Goal: Task Accomplishment & Management: Manage account settings

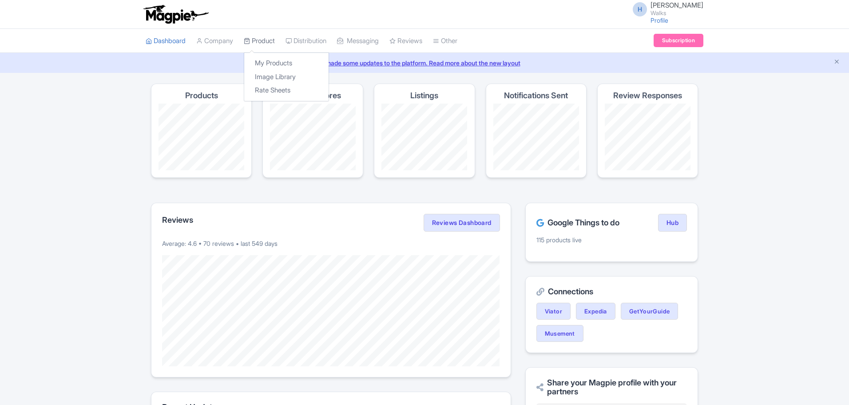
click at [267, 42] on link "Product" at bounding box center [259, 41] width 31 height 24
click at [272, 60] on link "My Products" at bounding box center [286, 63] width 84 height 14
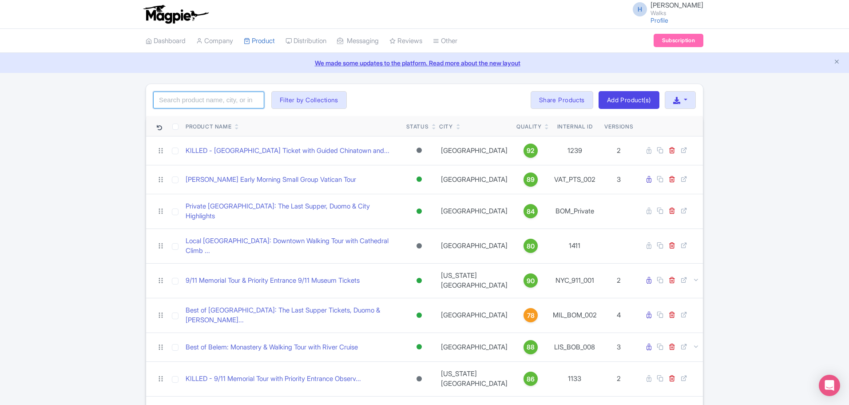
click at [223, 98] on input "search" at bounding box center [208, 100] width 111 height 17
type input "alcazar"
click button "Search" at bounding box center [0, 0] width 0 height 0
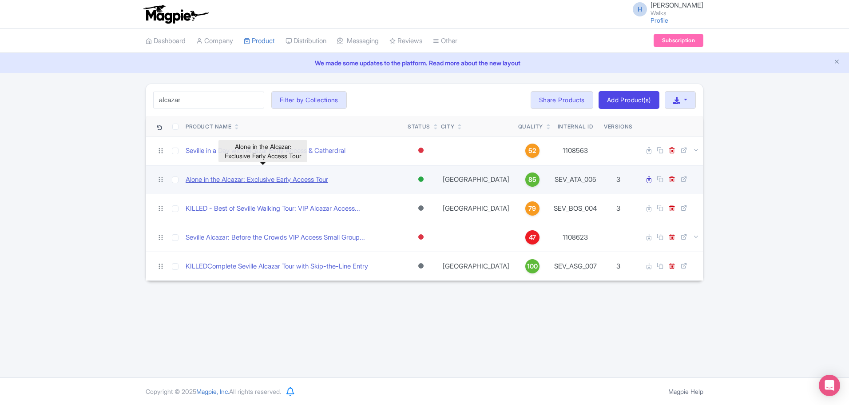
click at [262, 179] on link "Alone in the Alcazar: Exclusive Early Access Tour" at bounding box center [257, 180] width 143 height 10
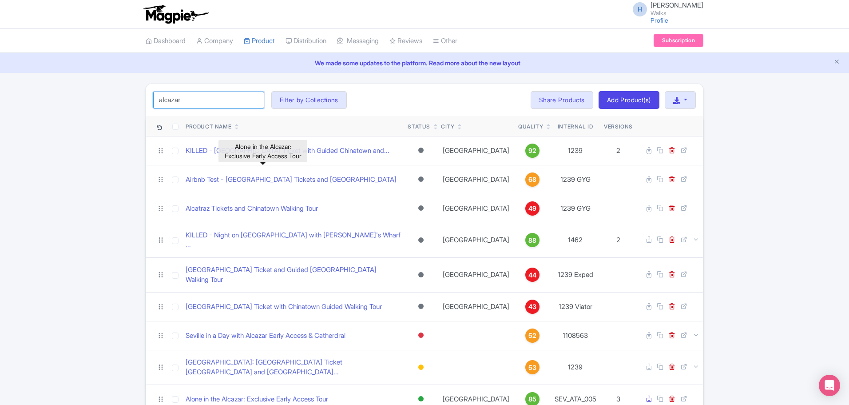
click at [218, 102] on input "alcazar" at bounding box center [208, 100] width 111 height 17
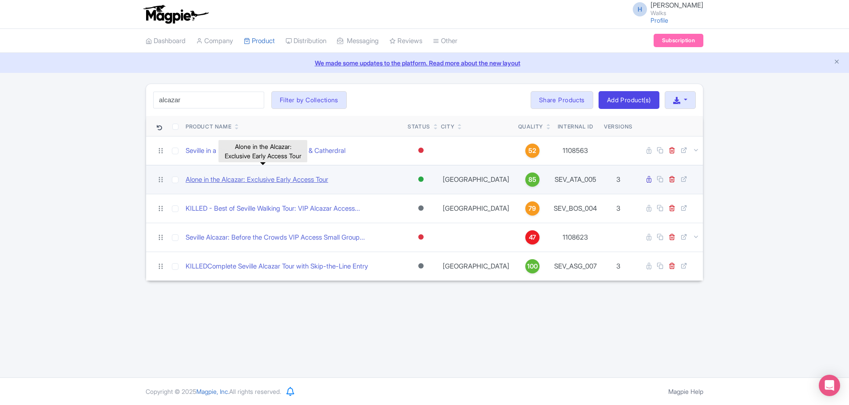
click at [320, 179] on link "Alone in the Alcazar: Exclusive Early Access Tour" at bounding box center [257, 180] width 143 height 10
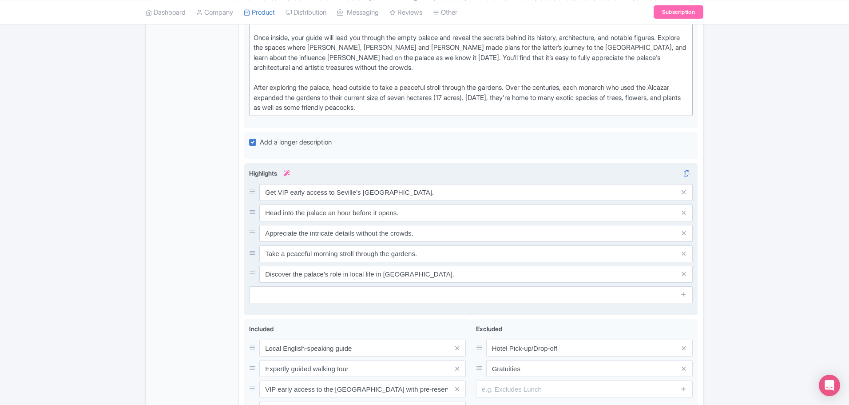
scroll to position [222, 0]
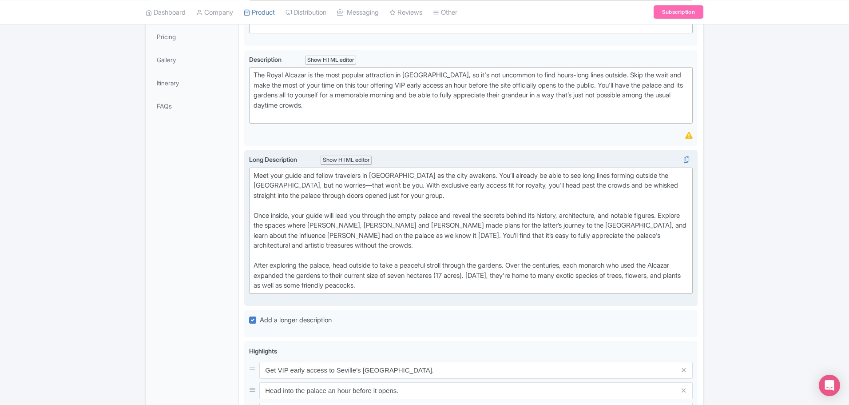
drag, startPoint x: 252, startPoint y: 175, endPoint x: 485, endPoint y: 292, distance: 260.4
click at [485, 292] on trix-editor "Meet your guide and fellow travelers in [GEOGRAPHIC_DATA] as the city awakens. …" at bounding box center [471, 230] width 444 height 126
type trix-editor "<lor>Ipsu dolo sitam con adipis elitseddo ei Tempo inc Utlabor et dol magn aliq…"
copy div "Lore ipsu dolor sit ametco adipiscin el Seddo eiu Tempori ut lab etdo magnaal. …"
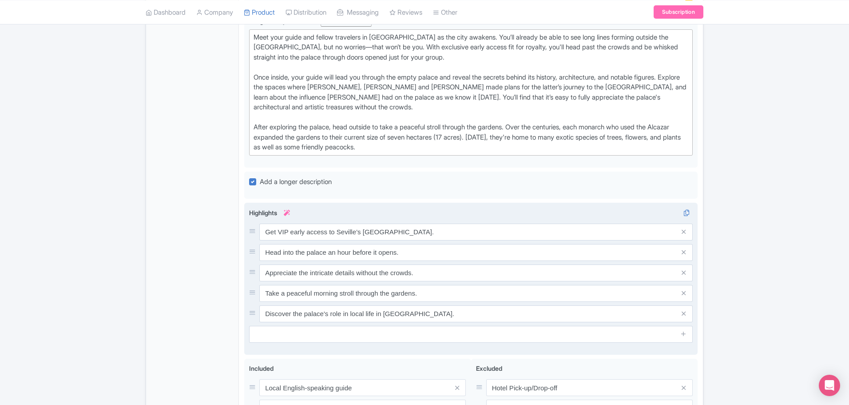
scroll to position [355, 0]
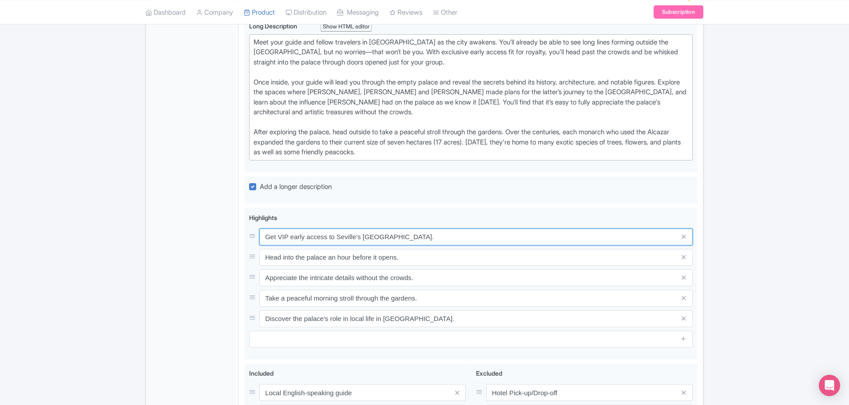
drag, startPoint x: 411, startPoint y: 237, endPoint x: 231, endPoint y: 239, distance: 179.5
click at [231, 239] on div "General Booking Info Locations Settings Pricing Gallery Itinerary FAQs Alone in…" at bounding box center [424, 162] width 557 height 737
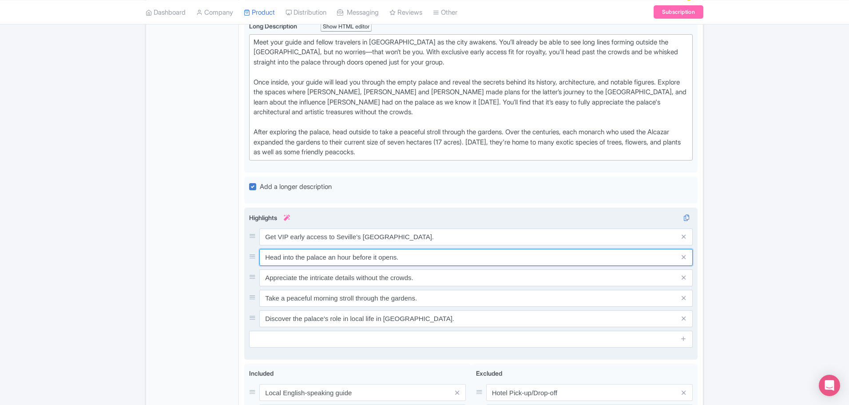
drag, startPoint x: 267, startPoint y: 257, endPoint x: 422, endPoint y: 259, distance: 154.2
click at [422, 259] on input "Head into the palace an hour before it opens." at bounding box center [476, 257] width 434 height 17
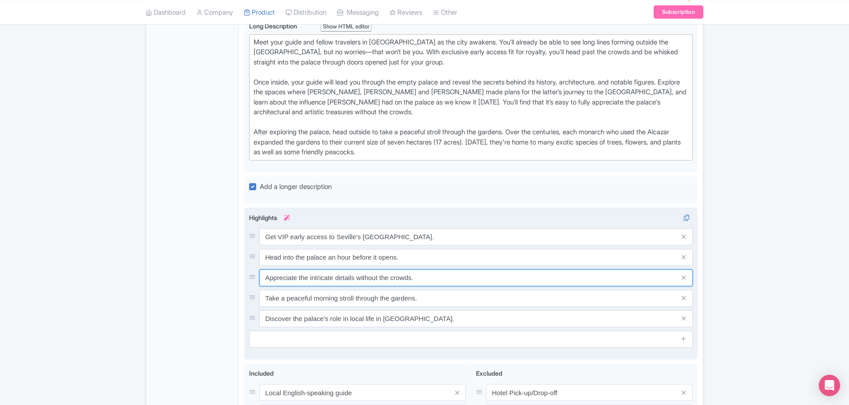
drag, startPoint x: 267, startPoint y: 280, endPoint x: 426, endPoint y: 279, distance: 159.0
click at [426, 279] on input "Appreciate the intricate details without the crowds." at bounding box center [476, 277] width 434 height 17
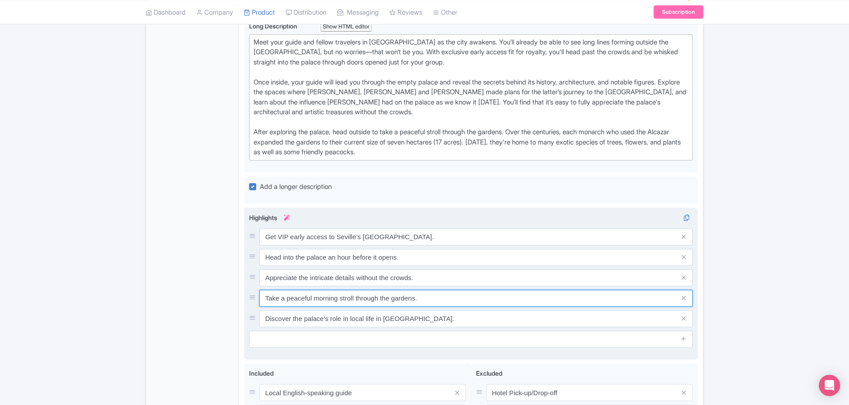
drag, startPoint x: 268, startPoint y: 297, endPoint x: 445, endPoint y: 300, distance: 176.8
click at [445, 300] on input "Take a peaceful morning stroll through the gardens." at bounding box center [476, 298] width 434 height 17
drag, startPoint x: 264, startPoint y: 319, endPoint x: 432, endPoint y: 306, distance: 168.4
click at [432, 306] on div "Get VIP early access to Seville’s Royal Alcazar. Head into the palace an hour b…" at bounding box center [471, 277] width 444 height 99
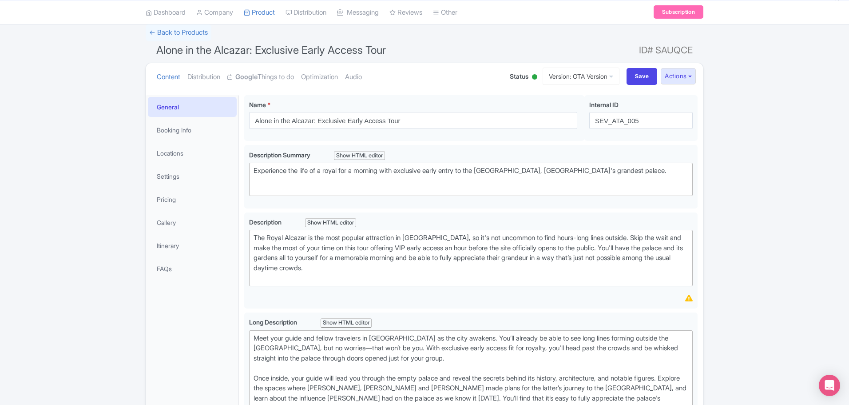
scroll to position [0, 0]
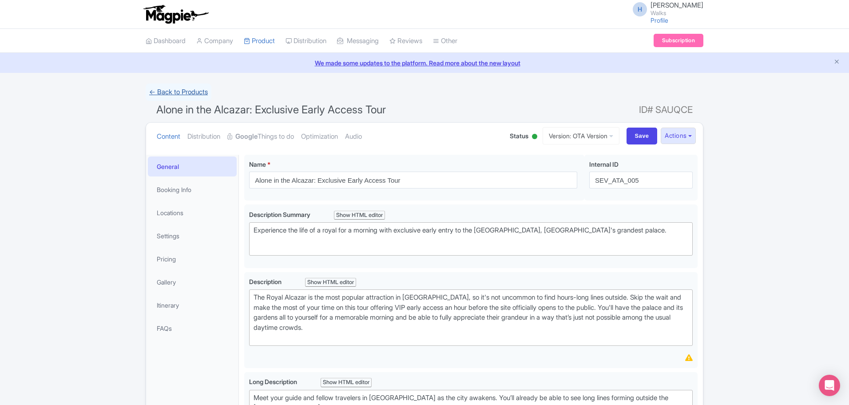
click at [191, 88] on link "← Back to Products" at bounding box center [179, 92] width 66 height 17
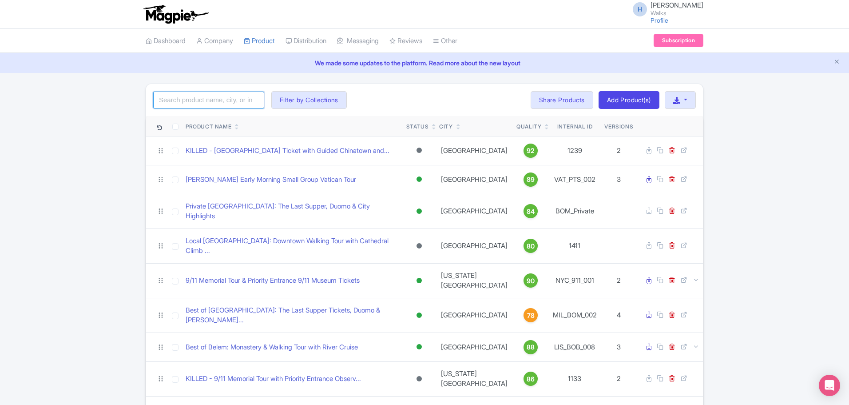
click at [202, 99] on input "search" at bounding box center [208, 100] width 111 height 17
type input "complete niagara"
click button "Search" at bounding box center [0, 0] width 0 height 0
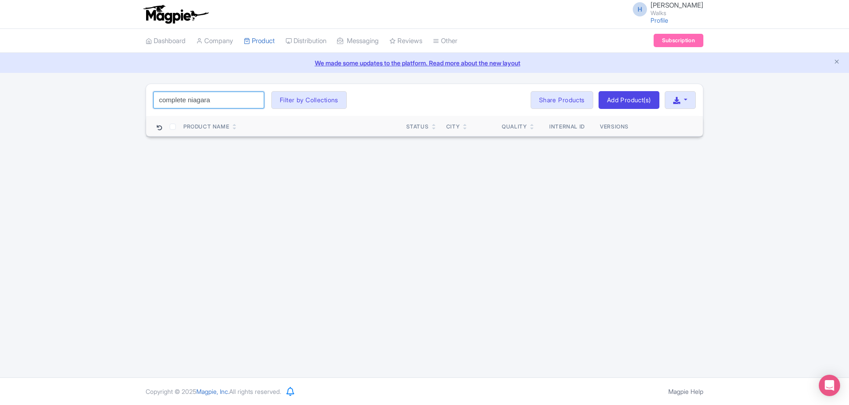
drag, startPoint x: 161, startPoint y: 97, endPoint x: 134, endPoint y: 96, distance: 26.7
click at [134, 96] on div "complete niagara Search Filter by Collections Amsterdam Athens Barcelona Bologn…" at bounding box center [424, 110] width 849 height 53
type input "niagara"
click button "Search" at bounding box center [0, 0] width 0 height 0
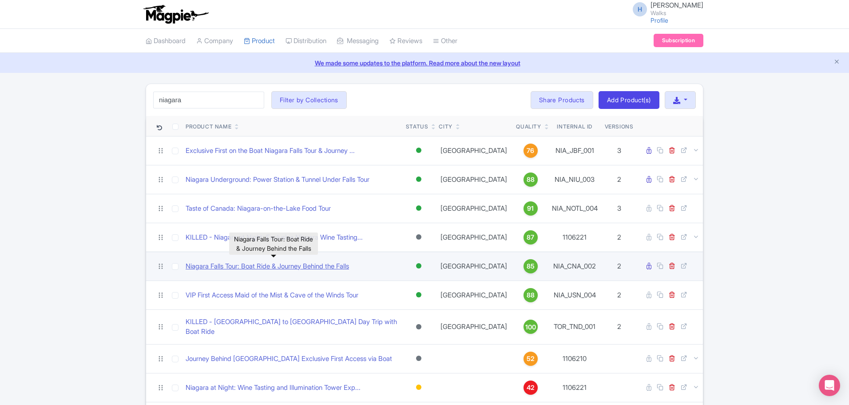
click at [309, 271] on link "Niagara Falls Tour: Boat Ride & Journey Behind the Falls" at bounding box center [267, 266] width 163 height 10
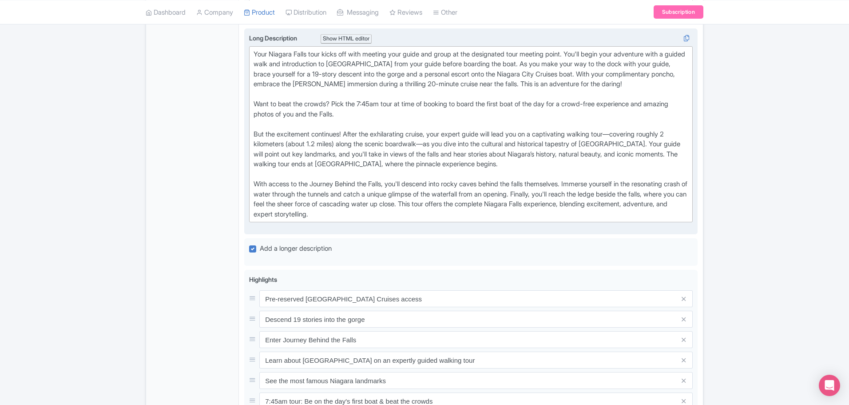
scroll to position [355, 0]
click at [323, 143] on div "Your Niagara Falls tour kicks off with meeting your guide and group at the desi…" at bounding box center [471, 135] width 435 height 170
click at [329, 144] on div "Your Niagara Falls tour kicks off with meeting your guide and group at the desi…" at bounding box center [471, 135] width 435 height 170
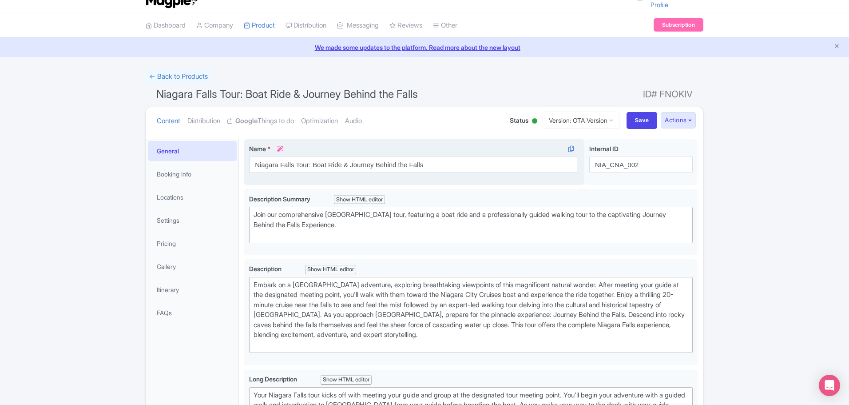
scroll to position [0, 0]
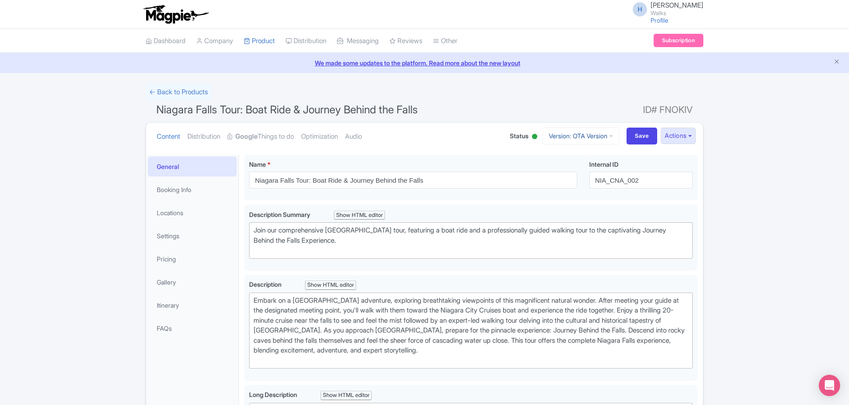
click at [585, 136] on link "Version: OTA Version" at bounding box center [581, 135] width 77 height 17
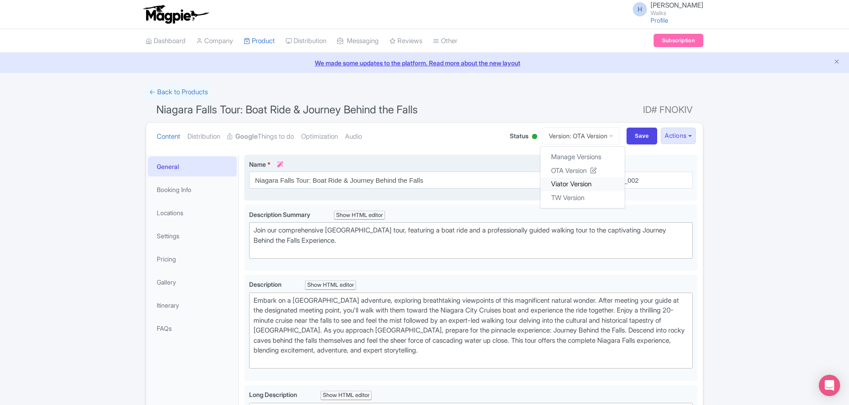
click at [568, 182] on link "Viator Version" at bounding box center [583, 184] width 84 height 14
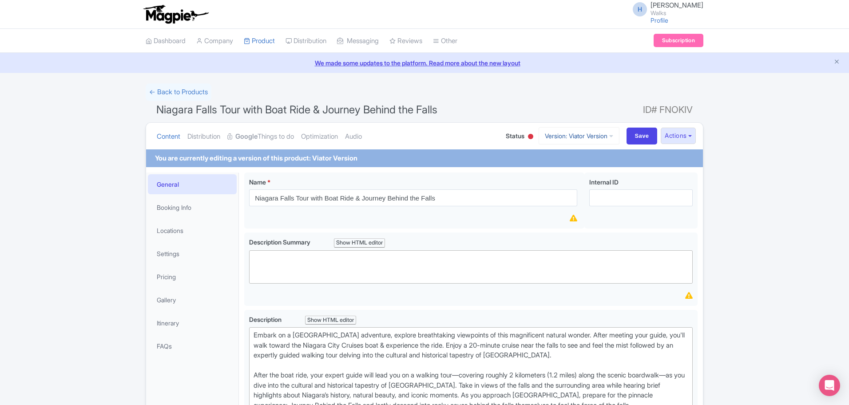
click at [581, 132] on link "Version: Viator Version" at bounding box center [579, 135] width 81 height 17
click at [553, 203] on link "TW Version" at bounding box center [584, 198] width 84 height 14
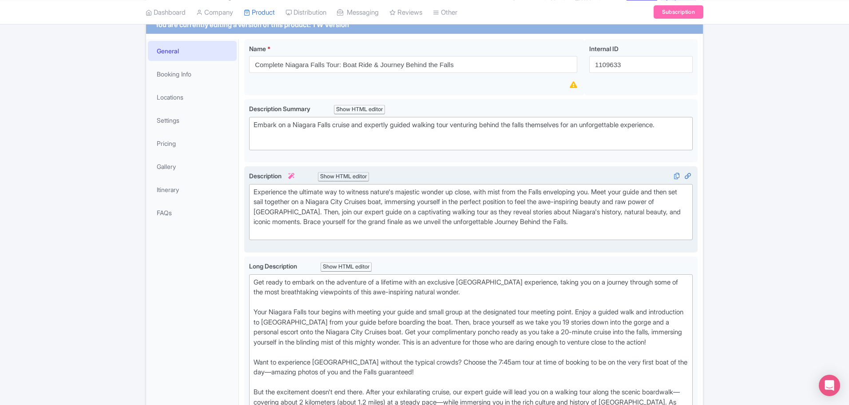
scroll to position [178, 0]
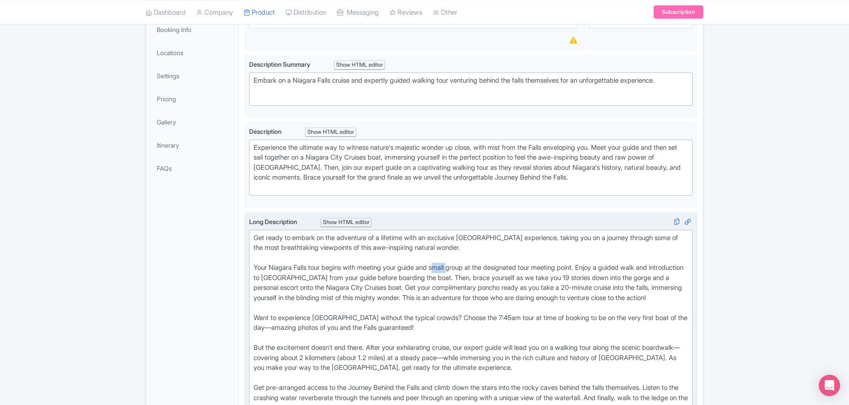
drag, startPoint x: 458, startPoint y: 267, endPoint x: 442, endPoint y: 267, distance: 15.6
click at [442, 267] on div "Get ready to embark on the adventure of a lifetime with an exclusive Niagara Fa…" at bounding box center [471, 328] width 435 height 190
drag, startPoint x: 457, startPoint y: 266, endPoint x: 442, endPoint y: 268, distance: 15.6
click at [442, 268] on div "Get ready to embark on the adventure of a lifetime with an exclusive Niagara Fa…" at bounding box center [471, 328] width 435 height 190
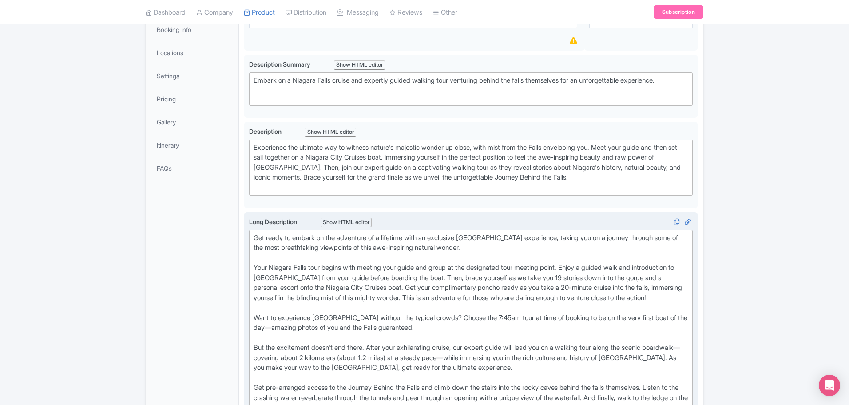
type trix-editor "<div>Get ready to embark on the adventure of a lifetime with an exclusive Niaga…"
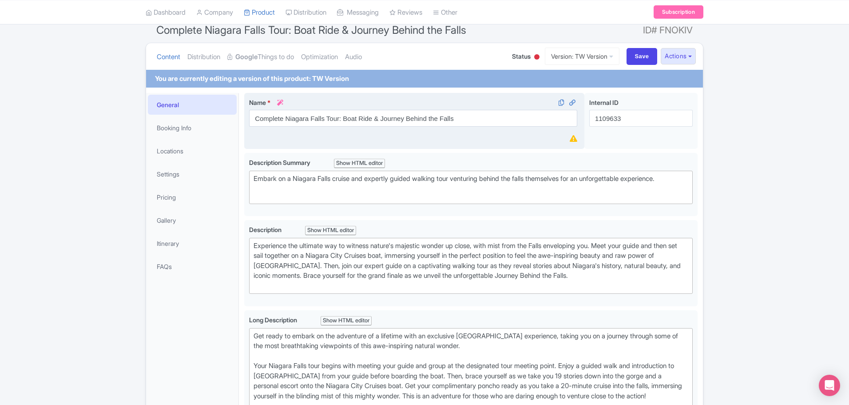
scroll to position [0, 0]
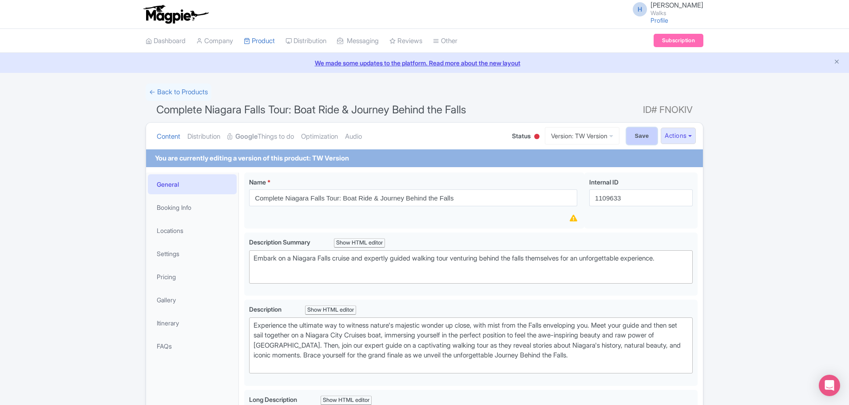
click at [631, 137] on input "Save" at bounding box center [642, 135] width 31 height 17
type input "Saving..."
click at [562, 138] on link "Version: TW Version" at bounding box center [582, 135] width 75 height 17
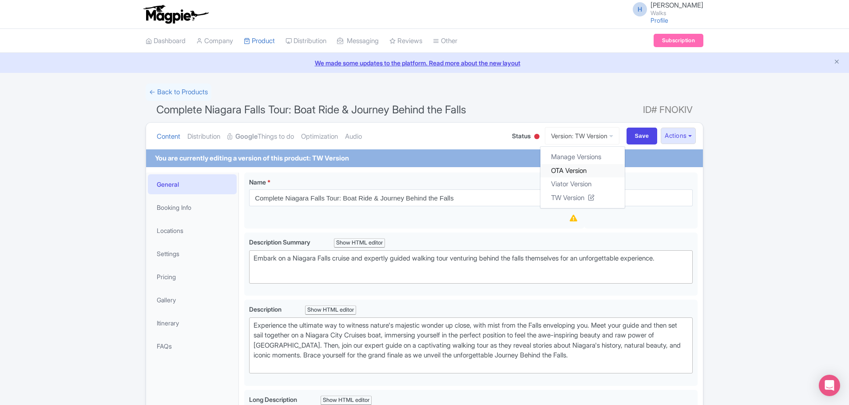
click at [569, 165] on link "OTA Version" at bounding box center [583, 170] width 84 height 14
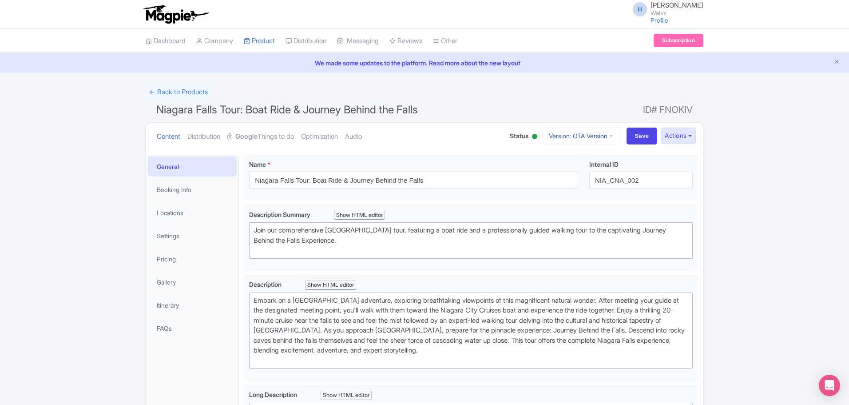
click at [574, 134] on link "Version: OTA Version" at bounding box center [581, 135] width 77 height 17
click at [560, 187] on link "Viator Version" at bounding box center [583, 184] width 84 height 14
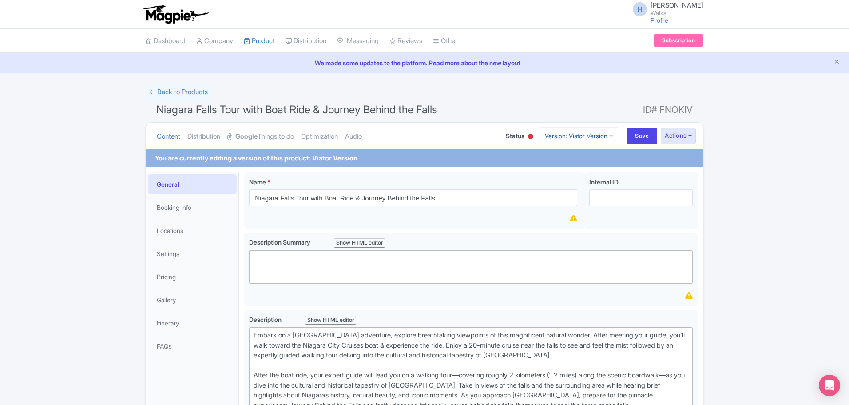
click at [556, 129] on link "Version: Viator Version" at bounding box center [579, 135] width 81 height 17
click at [561, 167] on link "OTA Version" at bounding box center [584, 170] width 84 height 14
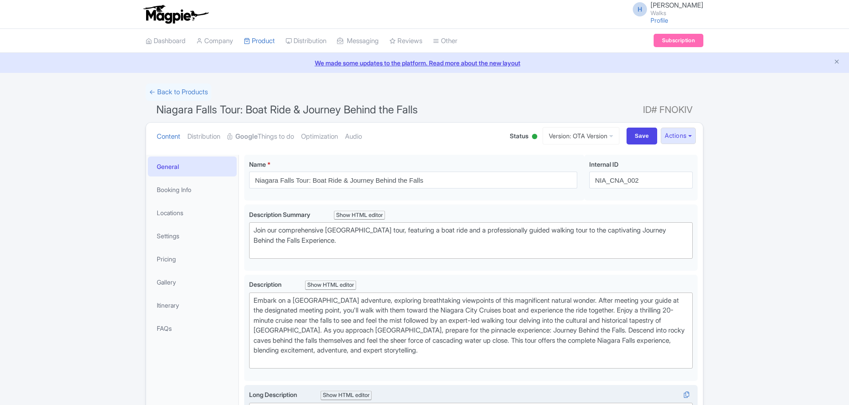
scroll to position [267, 0]
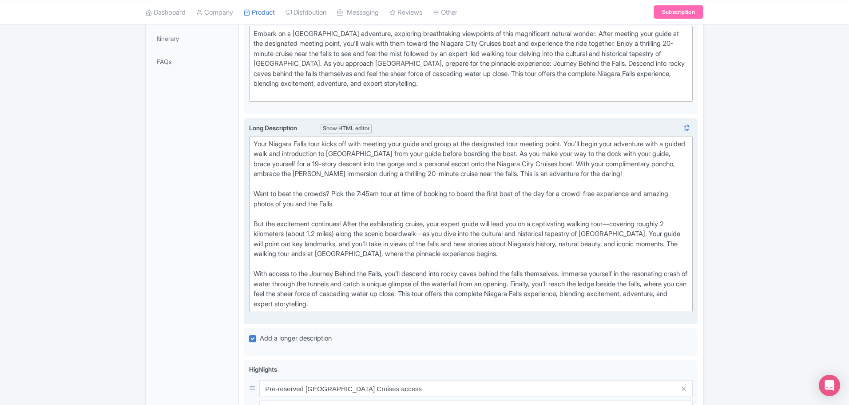
drag, startPoint x: 426, startPoint y: 295, endPoint x: 250, endPoint y: 138, distance: 235.3
click at [250, 138] on trix-editor "Your Niagara Falls tour kicks off with meeting your guide and group at the desi…" at bounding box center [471, 224] width 444 height 176
type trix-editor "<lor>Ipsu Dolorsi Ametc adip elits doe temp incidid utla etdol mag aliqu en adm…"
copy div "Lore Ipsumdo Sitam cons adipi eli sedd eiusmod temp incid utl etdol ma ali enim…"
